Goal: Task Accomplishment & Management: Manage account settings

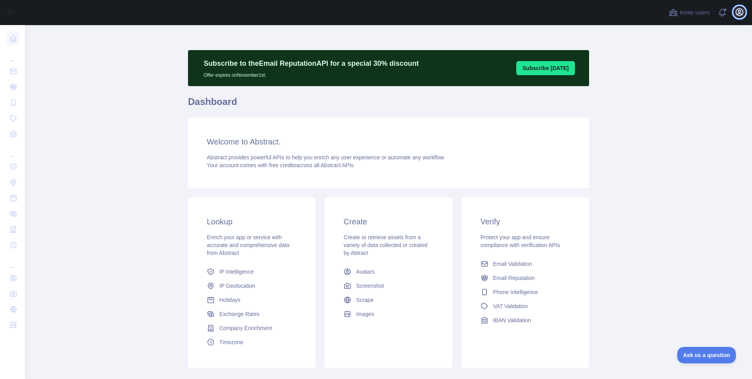
click at [740, 13] on icon "button" at bounding box center [738, 11] width 9 height 9
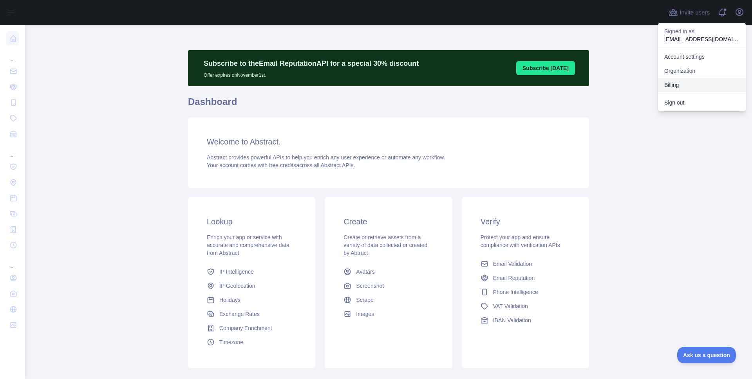
click at [684, 88] on button "Billing" at bounding box center [702, 85] width 88 height 14
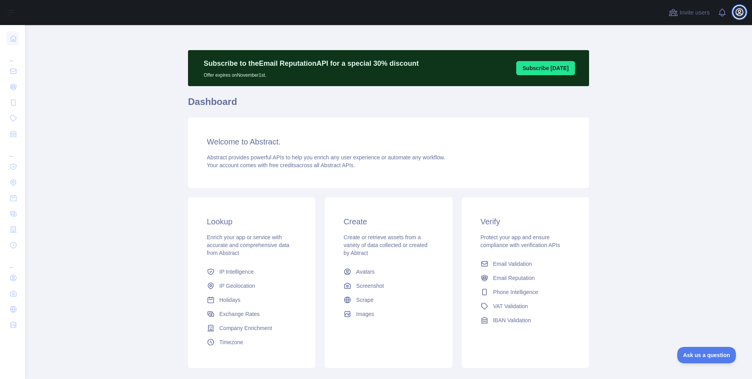
click at [737, 9] on icon "button" at bounding box center [739, 12] width 7 height 7
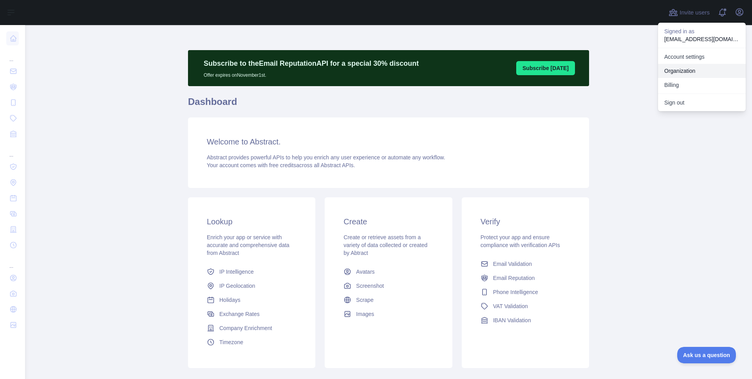
click at [686, 65] on link "Organization" at bounding box center [702, 71] width 88 height 14
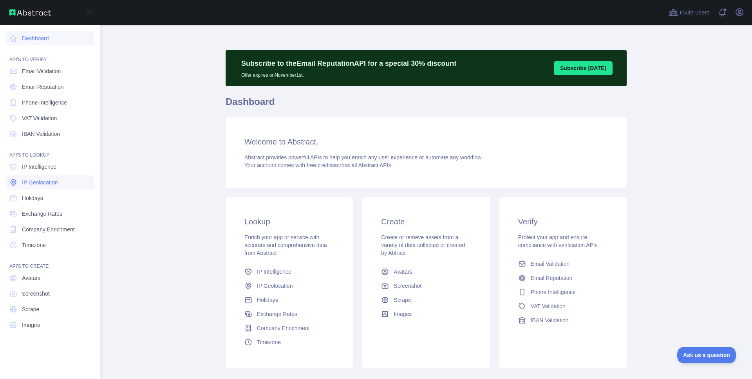
click at [35, 181] on span "IP Geolocation" at bounding box center [40, 183] width 36 height 8
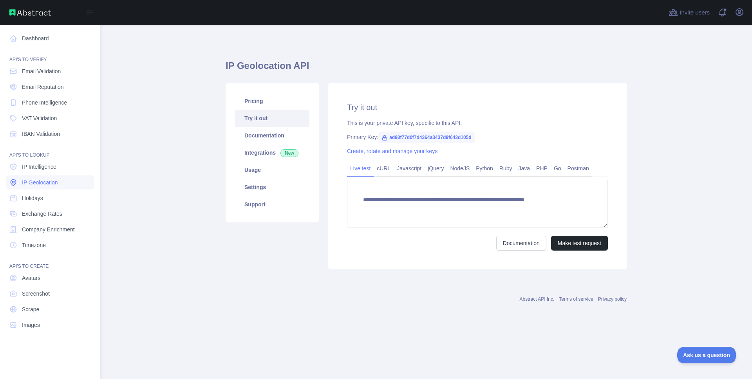
type textarea "**********"
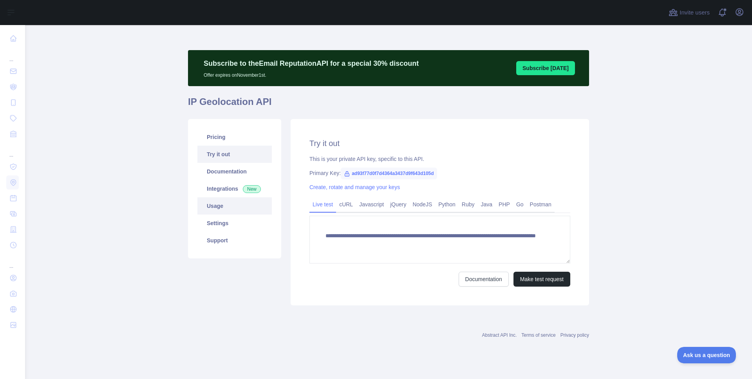
click at [219, 207] on link "Usage" at bounding box center [234, 205] width 74 height 17
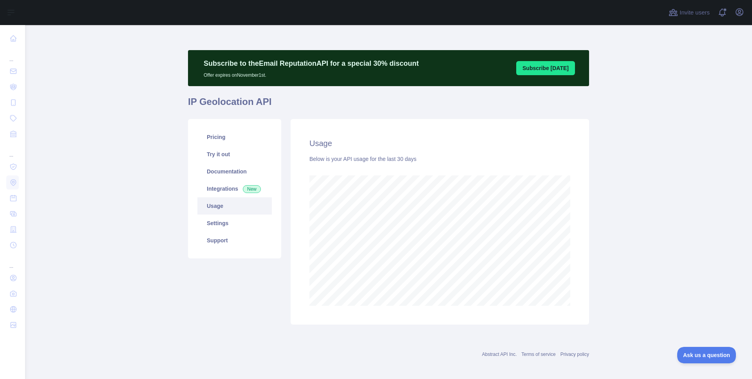
scroll to position [354, 721]
